Goal: Task Accomplishment & Management: Manage account settings

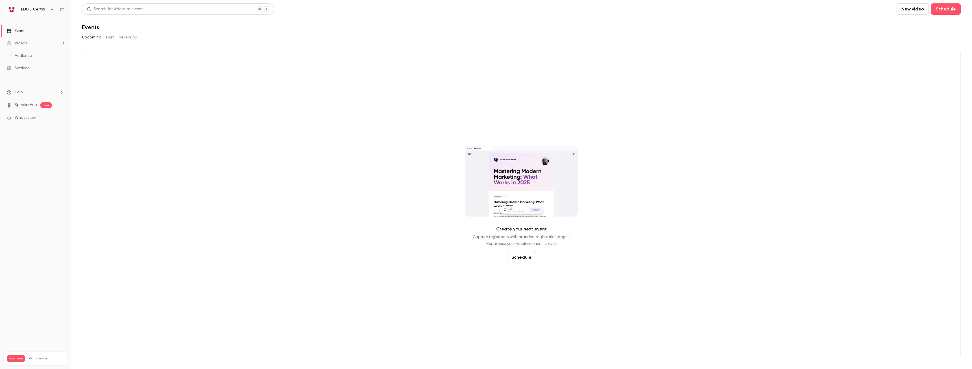
click at [41, 45] on link "Videos 1" at bounding box center [35, 43] width 71 height 12
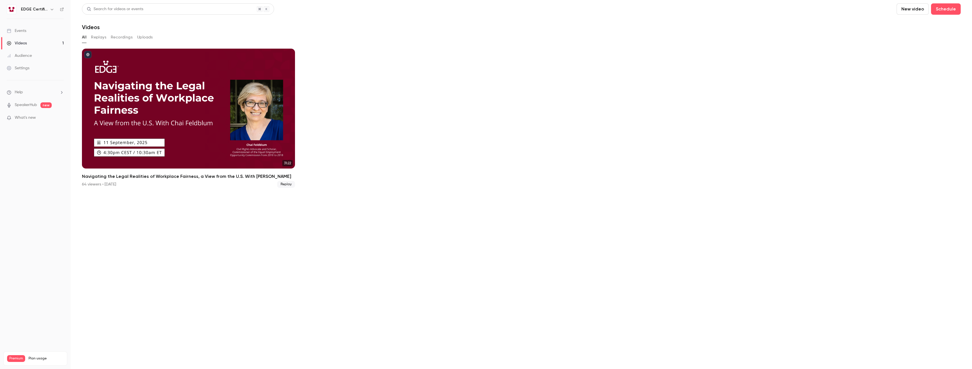
click at [99, 34] on button "Replays" at bounding box center [98, 37] width 15 height 9
click at [38, 59] on link "Audience" at bounding box center [35, 55] width 71 height 12
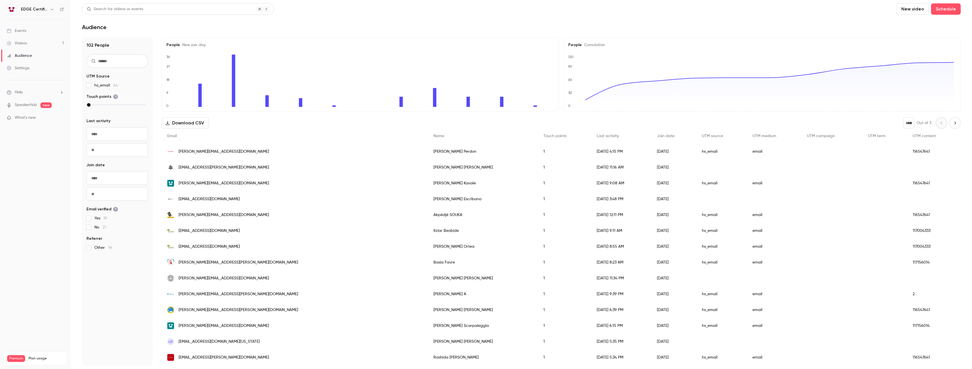
click at [112, 61] on input "text" at bounding box center [117, 61] width 62 height 14
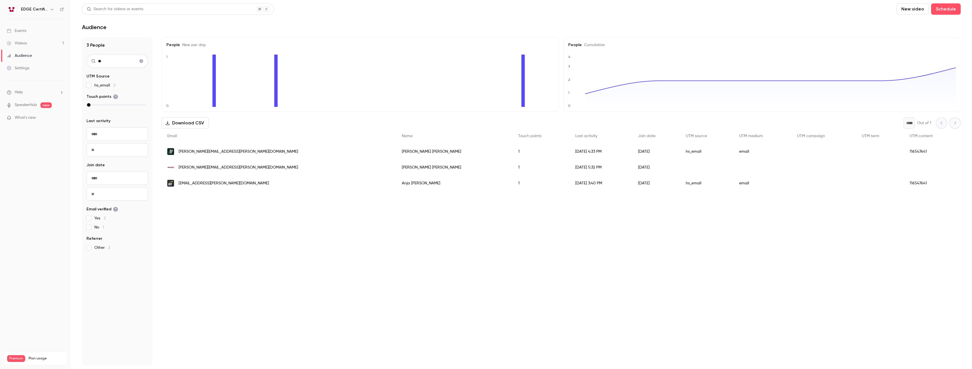
type input "*"
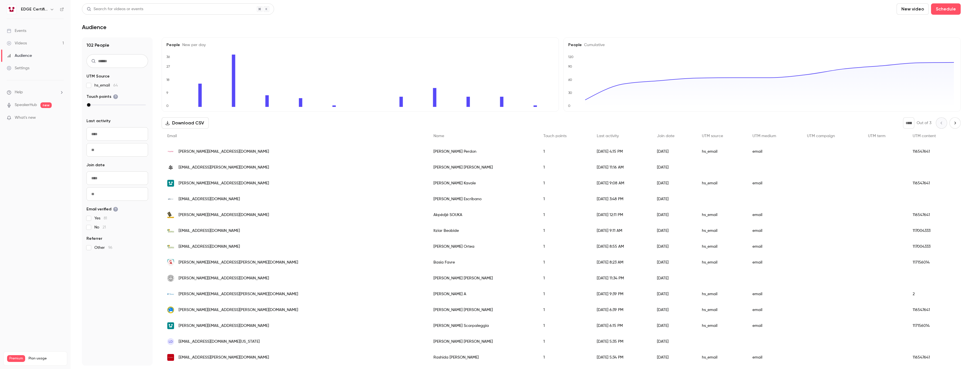
click at [657, 135] on span "Join date" at bounding box center [666, 136] width 18 height 4
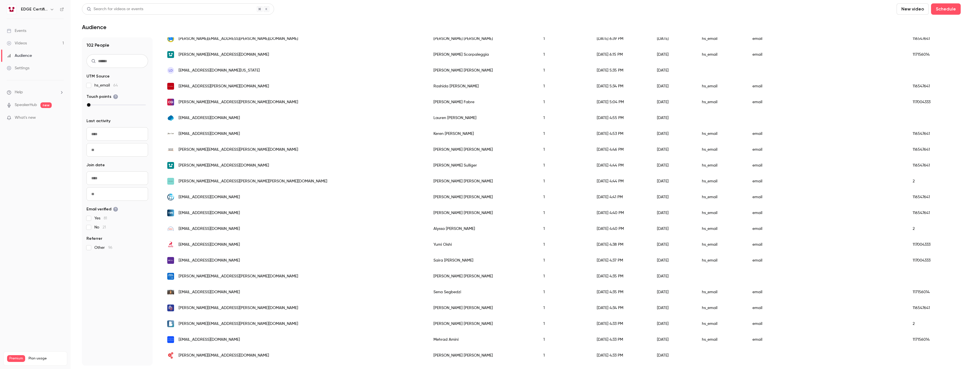
scroll to position [272, 0]
click at [108, 58] on input "text" at bounding box center [117, 61] width 62 height 14
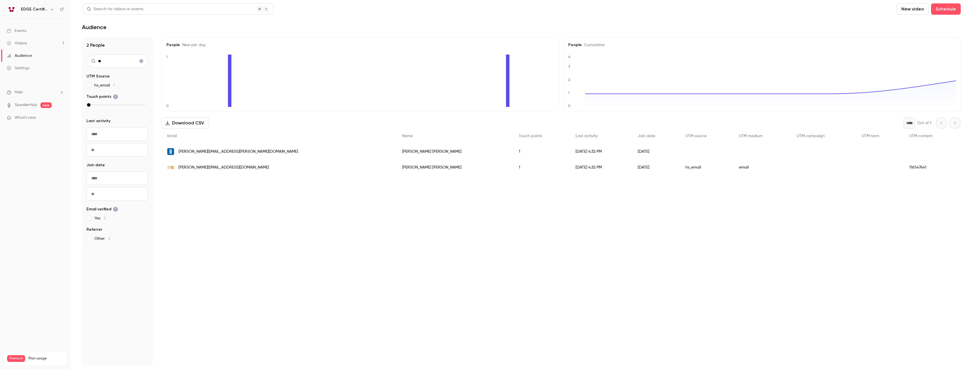
scroll to position [0, 0]
type input "*"
